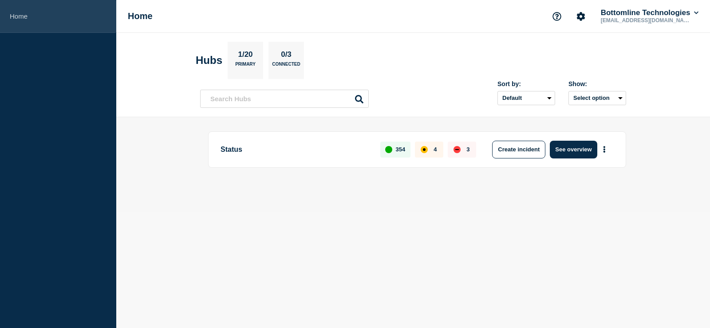
click at [22, 22] on link "Home" at bounding box center [58, 16] width 116 height 33
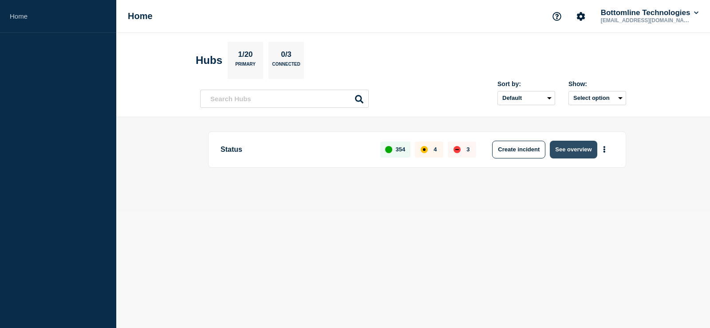
click at [576, 148] on button "See overview" at bounding box center [573, 150] width 47 height 18
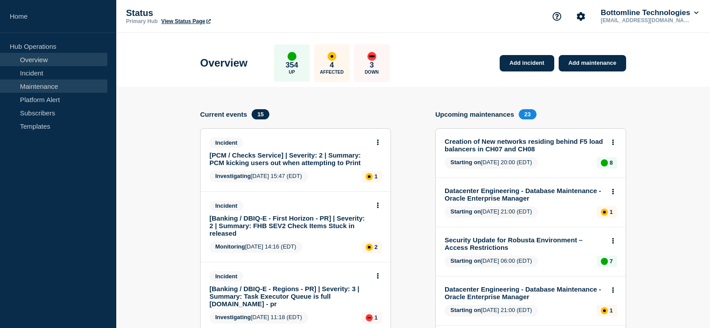
click at [57, 87] on link "Maintenance" at bounding box center [53, 85] width 107 height 13
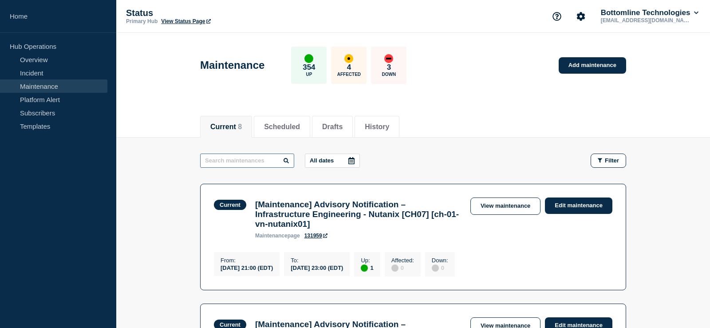
click at [267, 163] on input "text" at bounding box center [247, 161] width 94 height 14
type input "CH07"
click at [279, 131] on li "Scheduled" at bounding box center [282, 127] width 56 height 22
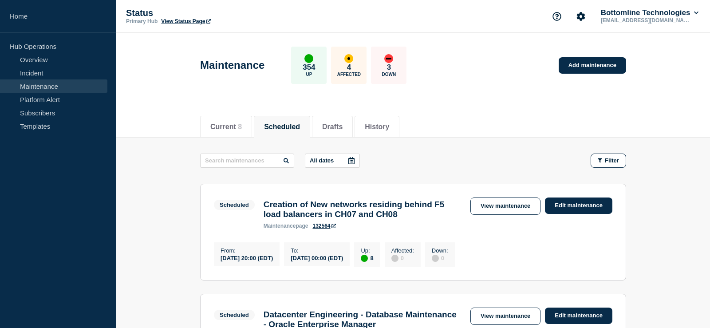
click at [454, 229] on div "maintenance page 132564" at bounding box center [363, 226] width 198 height 6
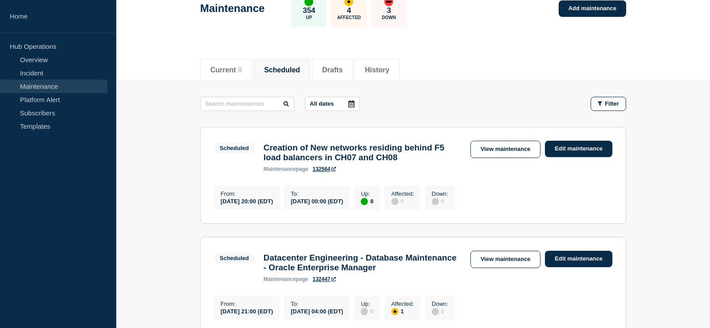
scroll to position [45, 0]
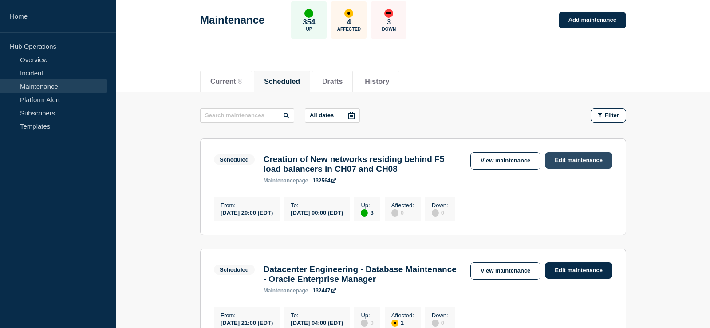
click at [591, 164] on link "Edit maintenance" at bounding box center [578, 160] width 67 height 16
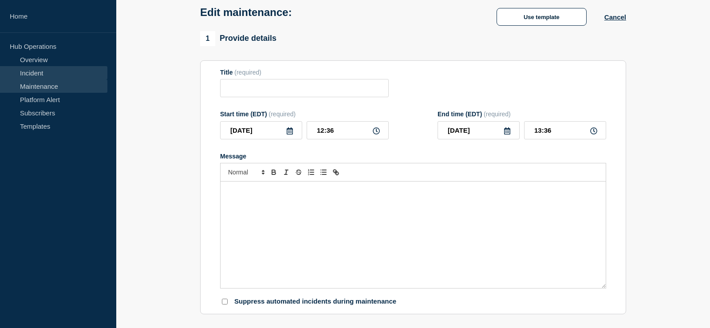
type input "Creation of New networks residing behind F5 load balancers in CH07 and CH08"
type input "2025-08-11"
type input "20:00"
type input "2025-08-12"
type input "00:00"
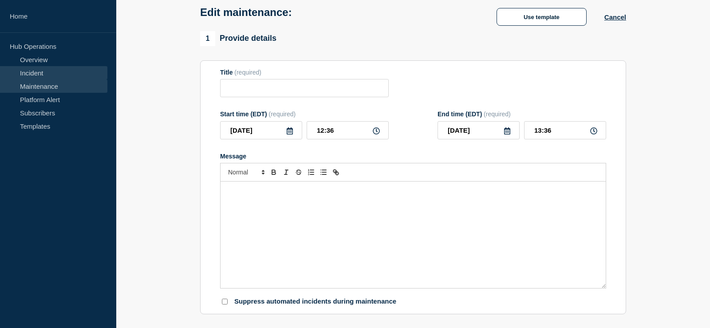
checkbox input "true"
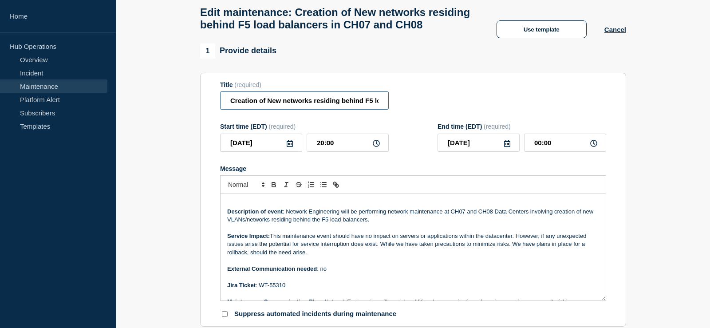
click at [232, 110] on input "Creation of New networks residing behind F5 load balancers in CH07 and CH08" at bounding box center [304, 100] width 169 height 18
paste input "Network Maintenance"
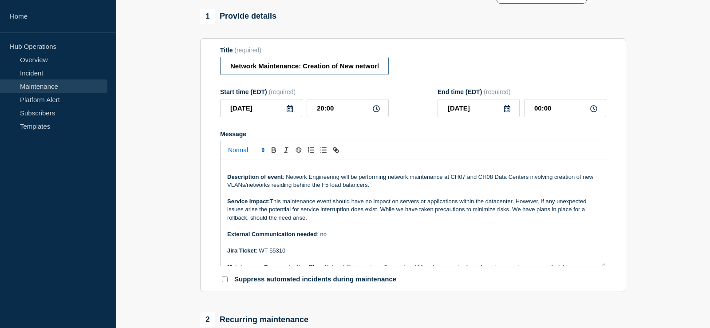
scroll to position [181, 0]
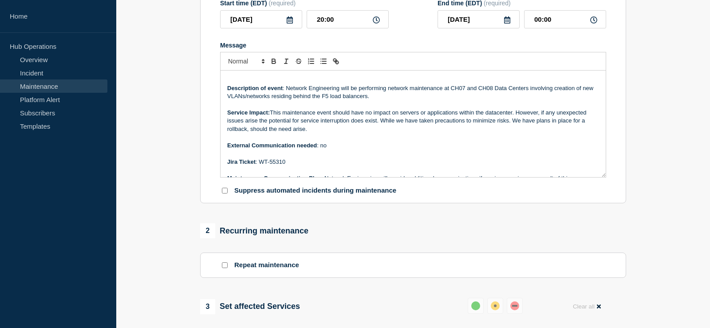
type input "Network Maintenance: Creation of New networks residing behind F5 load balancers…"
drag, startPoint x: 289, startPoint y: 167, endPoint x: 260, endPoint y: 168, distance: 28.4
click at [260, 166] on p "Jira Ticket : WT-55310" at bounding box center [413, 162] width 372 height 8
copy p "WT-55310"
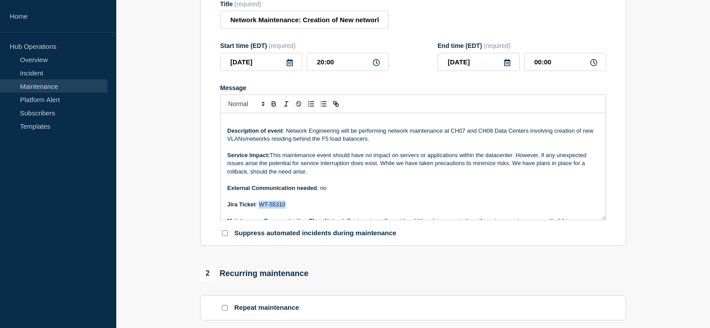
scroll to position [91, 0]
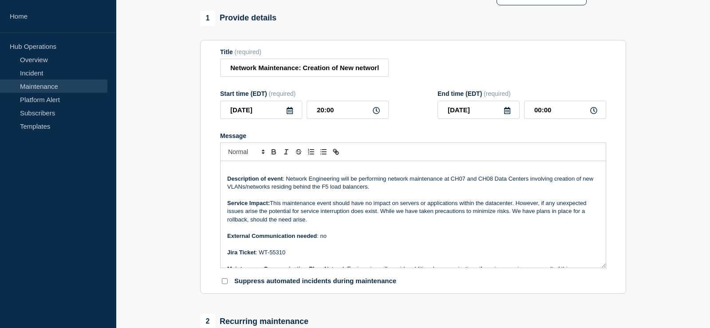
click at [292, 114] on icon at bounding box center [289, 110] width 7 height 7
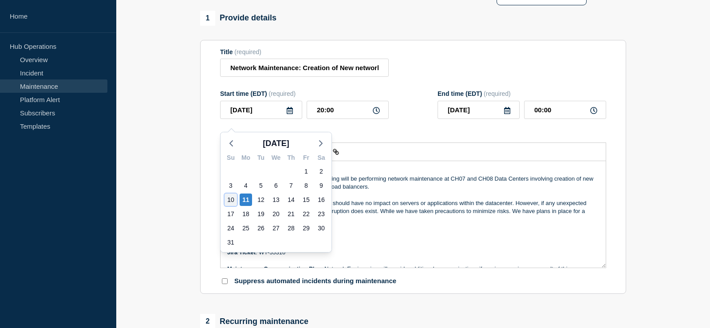
click at [232, 201] on div "10" at bounding box center [231, 200] width 12 height 12
type input "2025-08-10"
type input "2025-08-11"
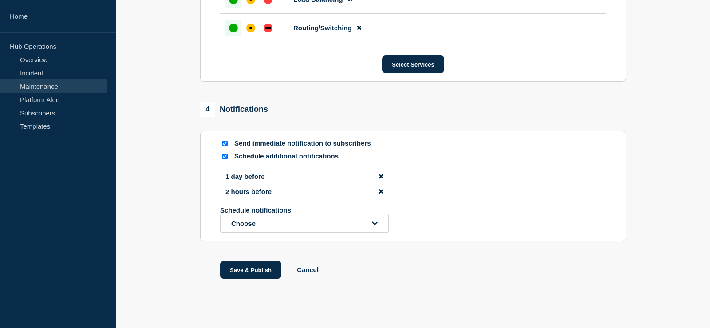
scroll to position [793, 0]
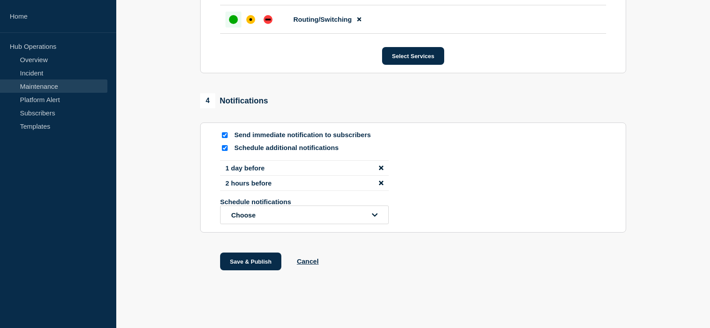
click at [382, 166] on icon "disable notification 1 day before" at bounding box center [381, 168] width 4 height 4
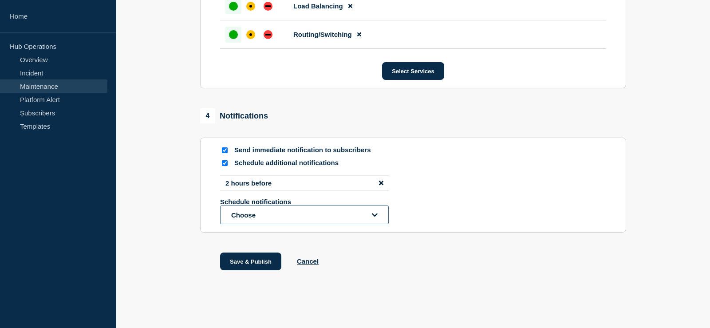
click at [257, 217] on button "Choose" at bounding box center [304, 215] width 169 height 19
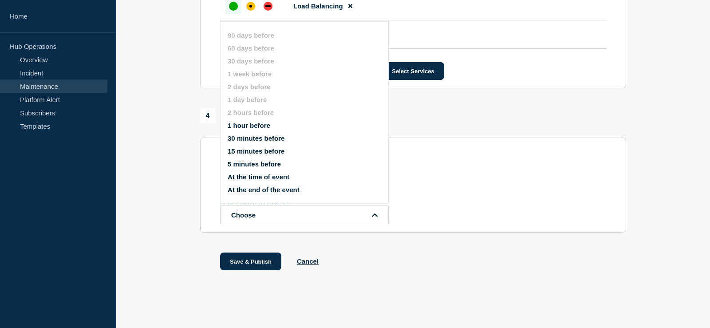
click at [267, 122] on button "1 hour before" at bounding box center [249, 126] width 43 height 8
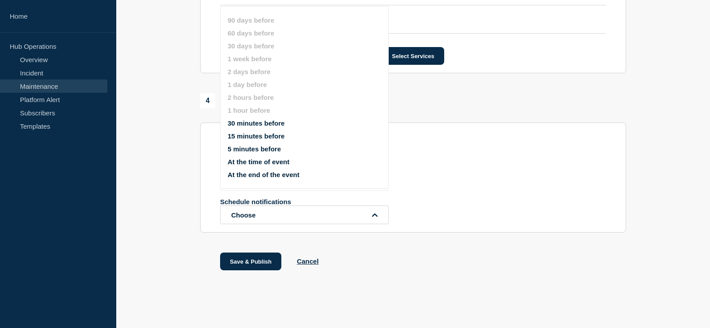
click at [542, 212] on div "2 hours before 1 hour before Schedule notifications Choose 90 days before 60 da…" at bounding box center [413, 192] width 386 height 64
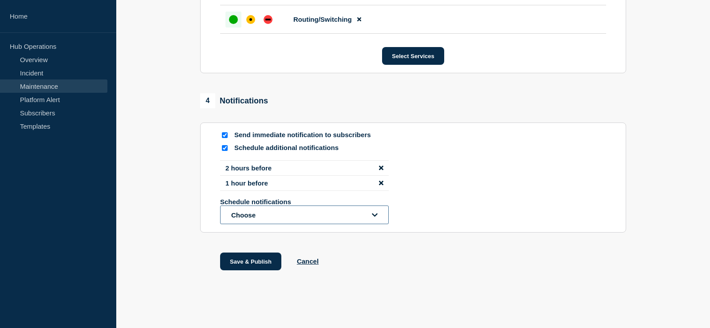
click at [310, 224] on button "Choose" at bounding box center [304, 215] width 169 height 19
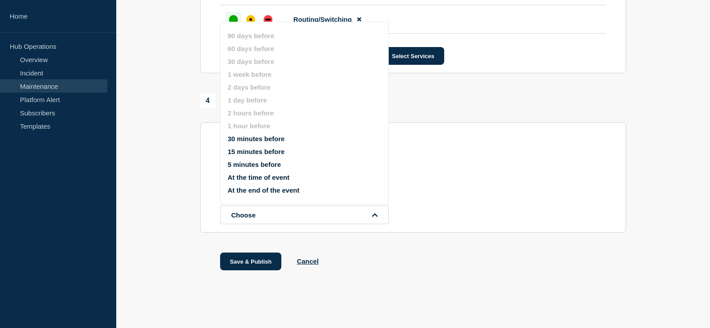
scroll to position [793, 0]
click at [476, 167] on div "2 hours before 1 hour before Schedule notifications Choose 90 days before 60 da…" at bounding box center [413, 192] width 386 height 64
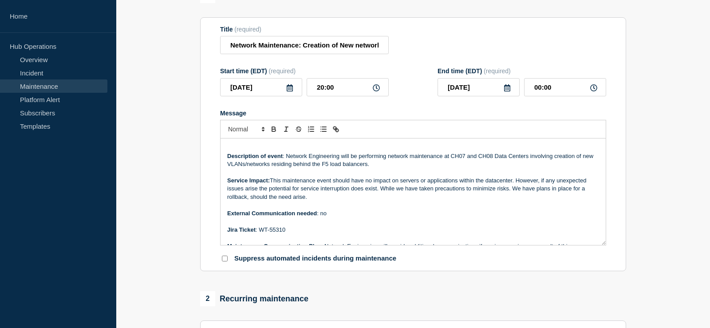
scroll to position [0, 0]
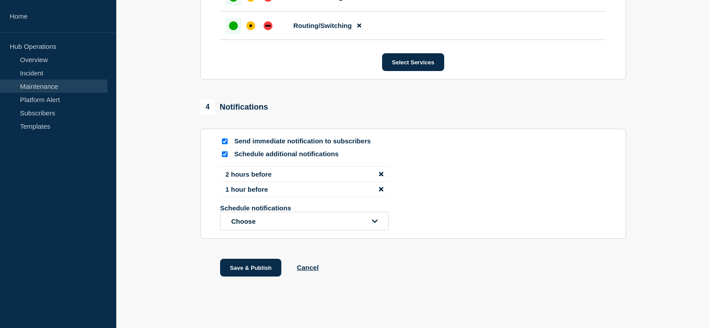
scroll to position [793, 0]
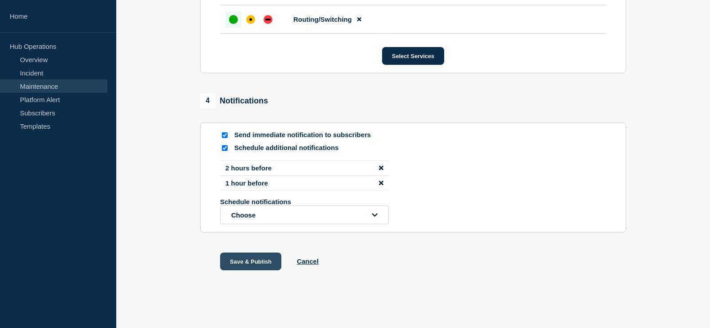
click at [242, 262] on button "Save & Publish" at bounding box center [250, 262] width 61 height 18
